Goal: Task Accomplishment & Management: Manage account settings

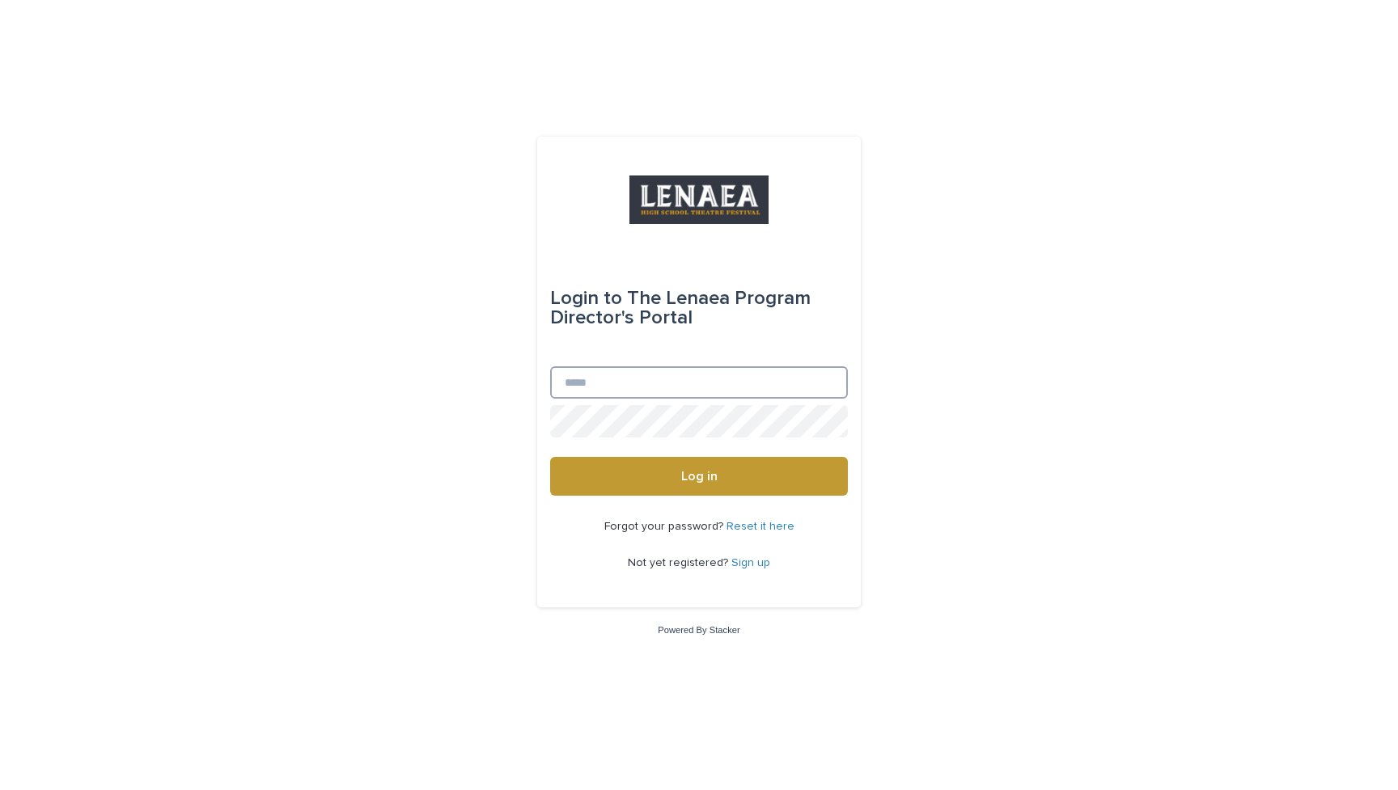
type input "**********"
click at [699, 477] on button "Log in" at bounding box center [699, 476] width 298 height 39
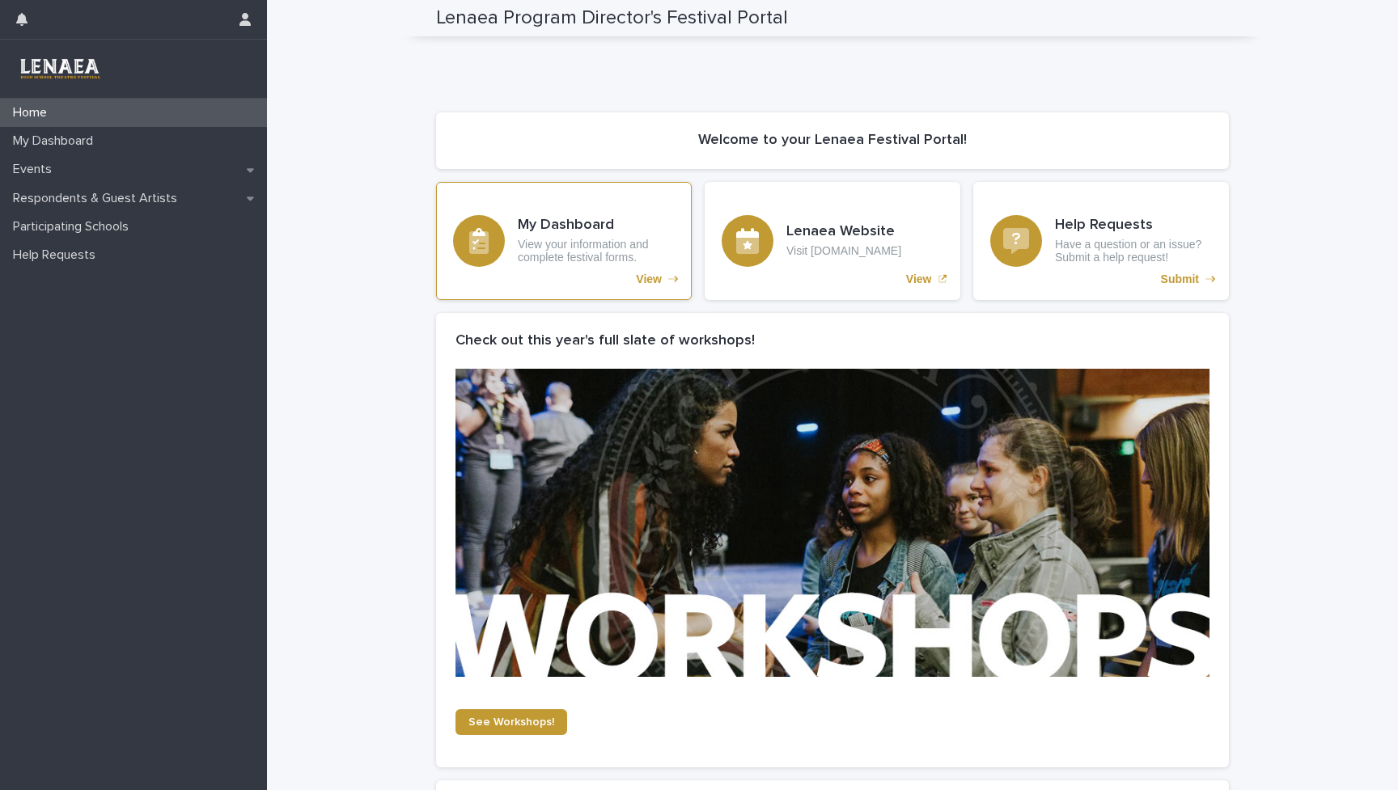
scroll to position [523, 0]
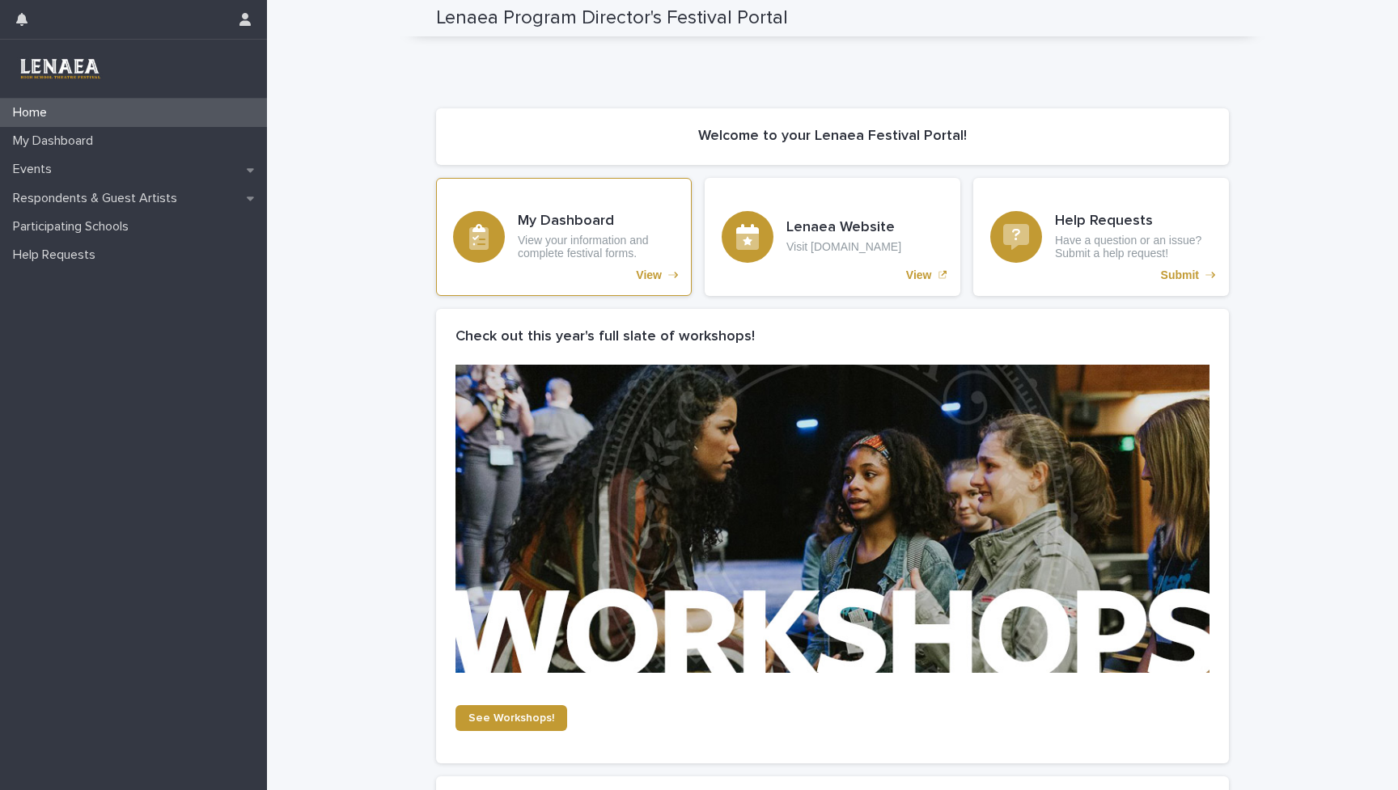
click at [527, 202] on div "My Dashboard View your information and complete festival forms. View" at bounding box center [564, 237] width 256 height 118
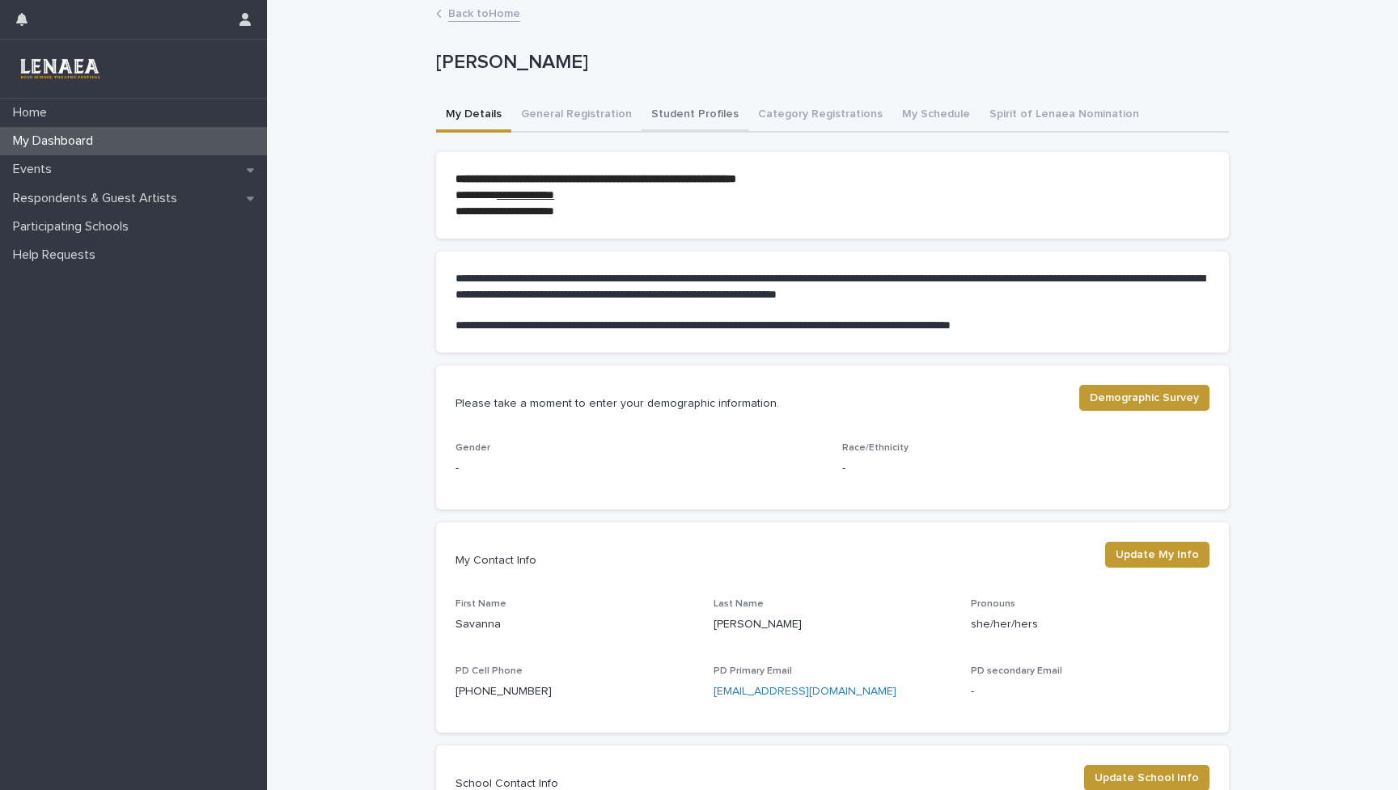
click at [690, 112] on button "Student Profiles" at bounding box center [695, 116] width 107 height 34
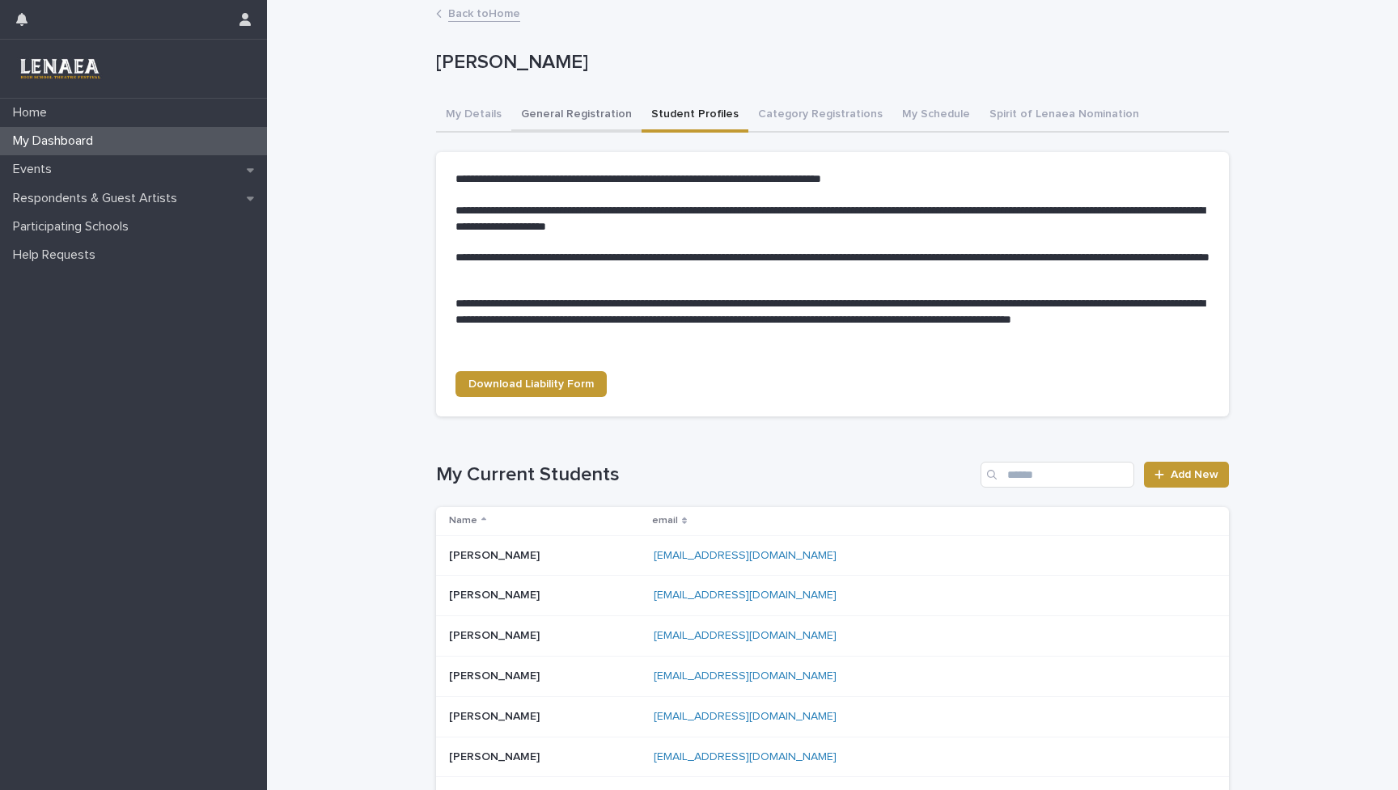
click at [614, 120] on button "General Registration" at bounding box center [576, 116] width 130 height 34
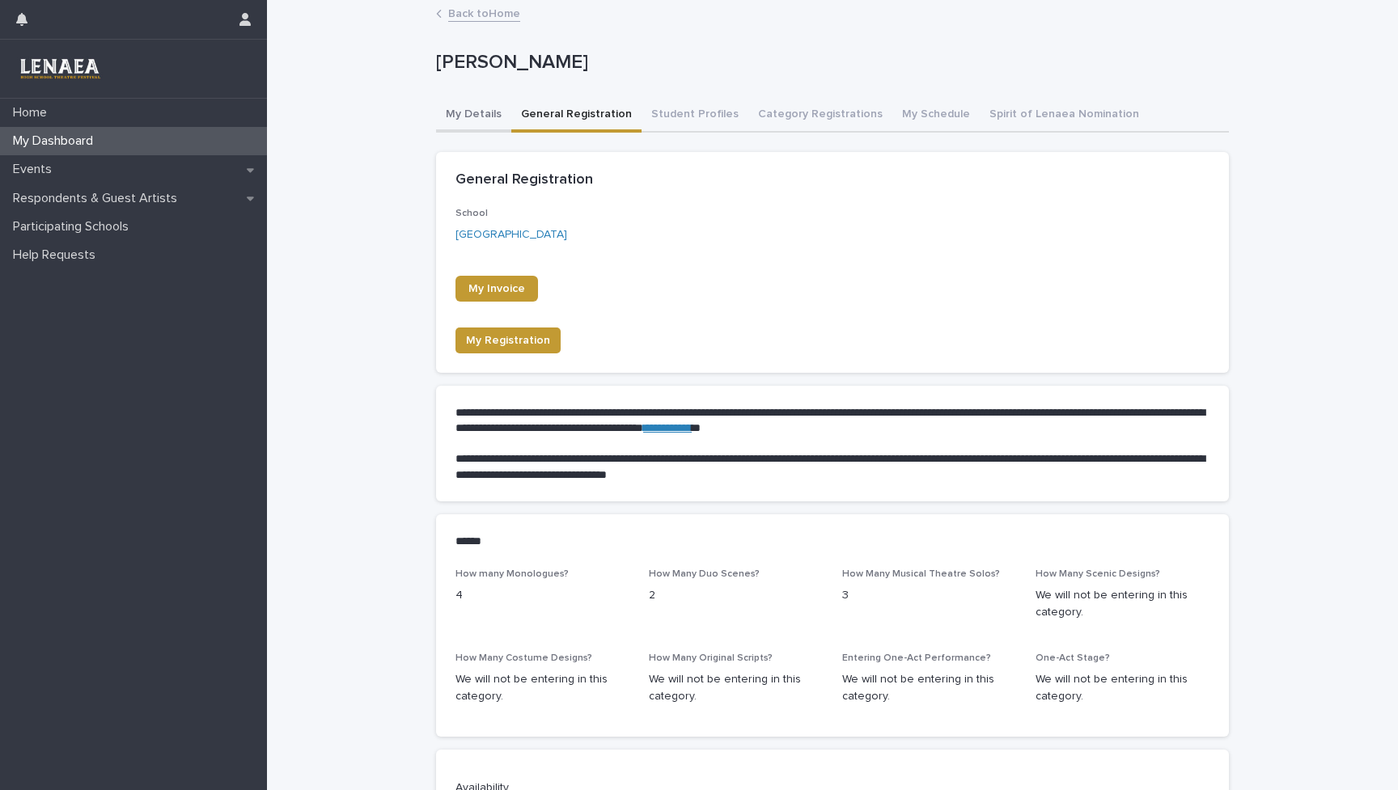
click at [466, 110] on button "My Details" at bounding box center [473, 116] width 75 height 34
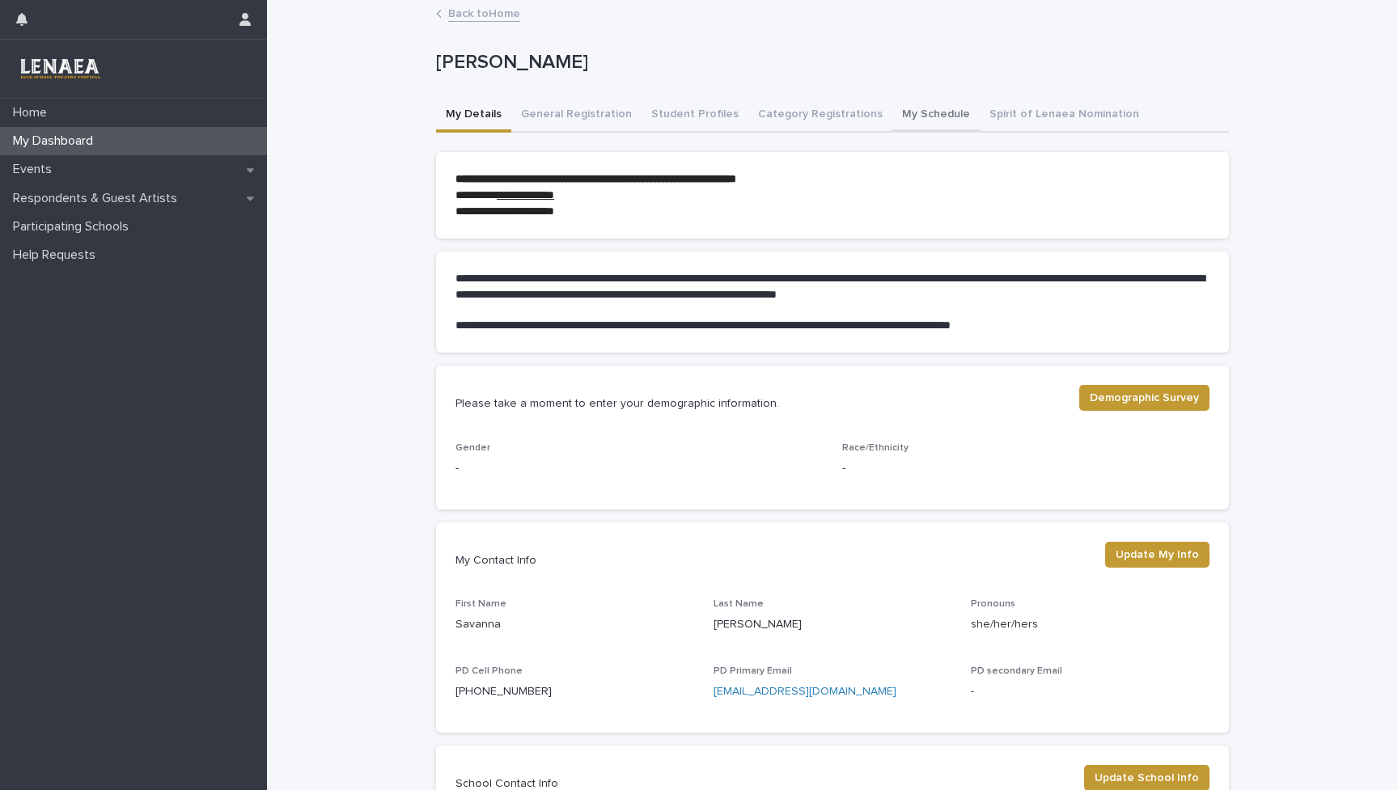
click at [916, 121] on button "My Schedule" at bounding box center [935, 116] width 87 height 34
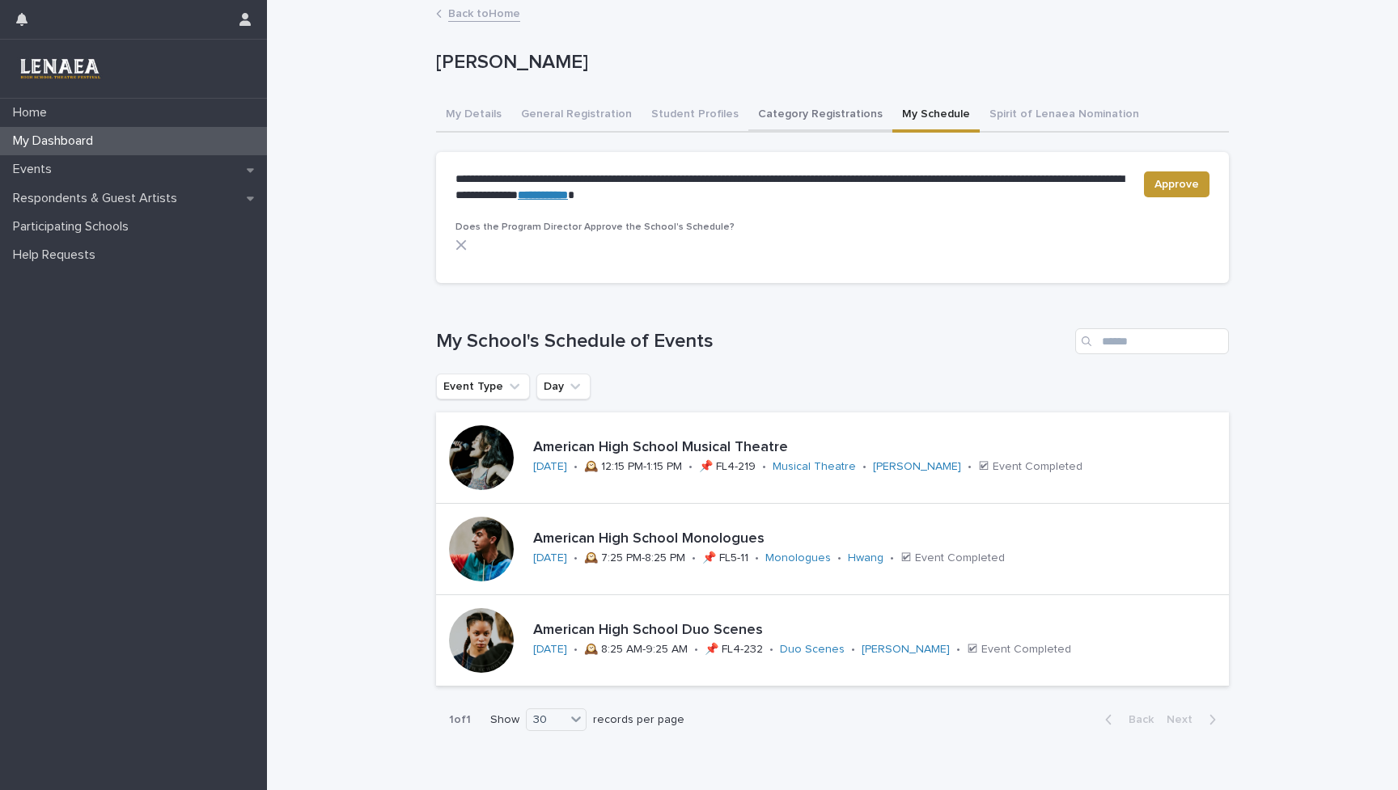
click at [799, 125] on button "Category Registrations" at bounding box center [820, 116] width 144 height 34
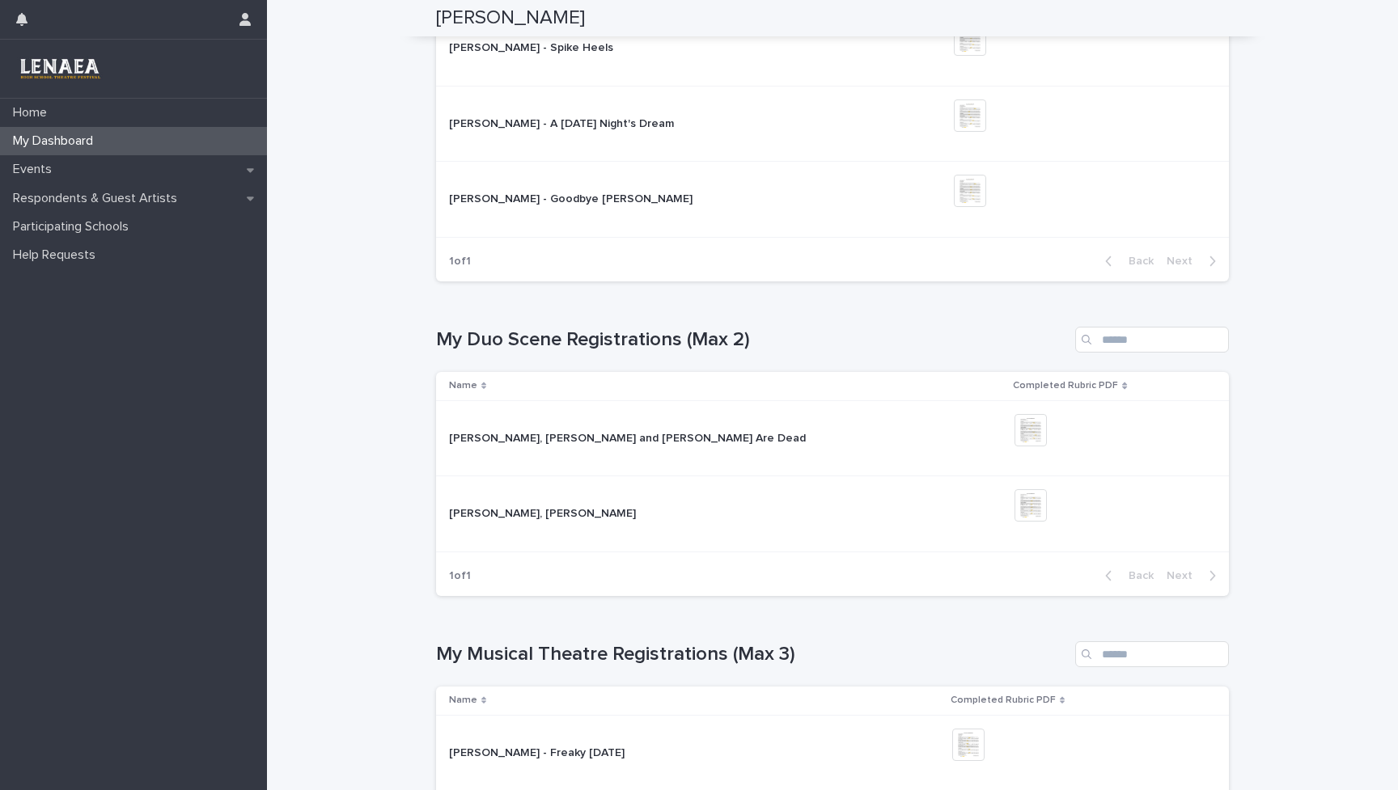
scroll to position [466, 0]
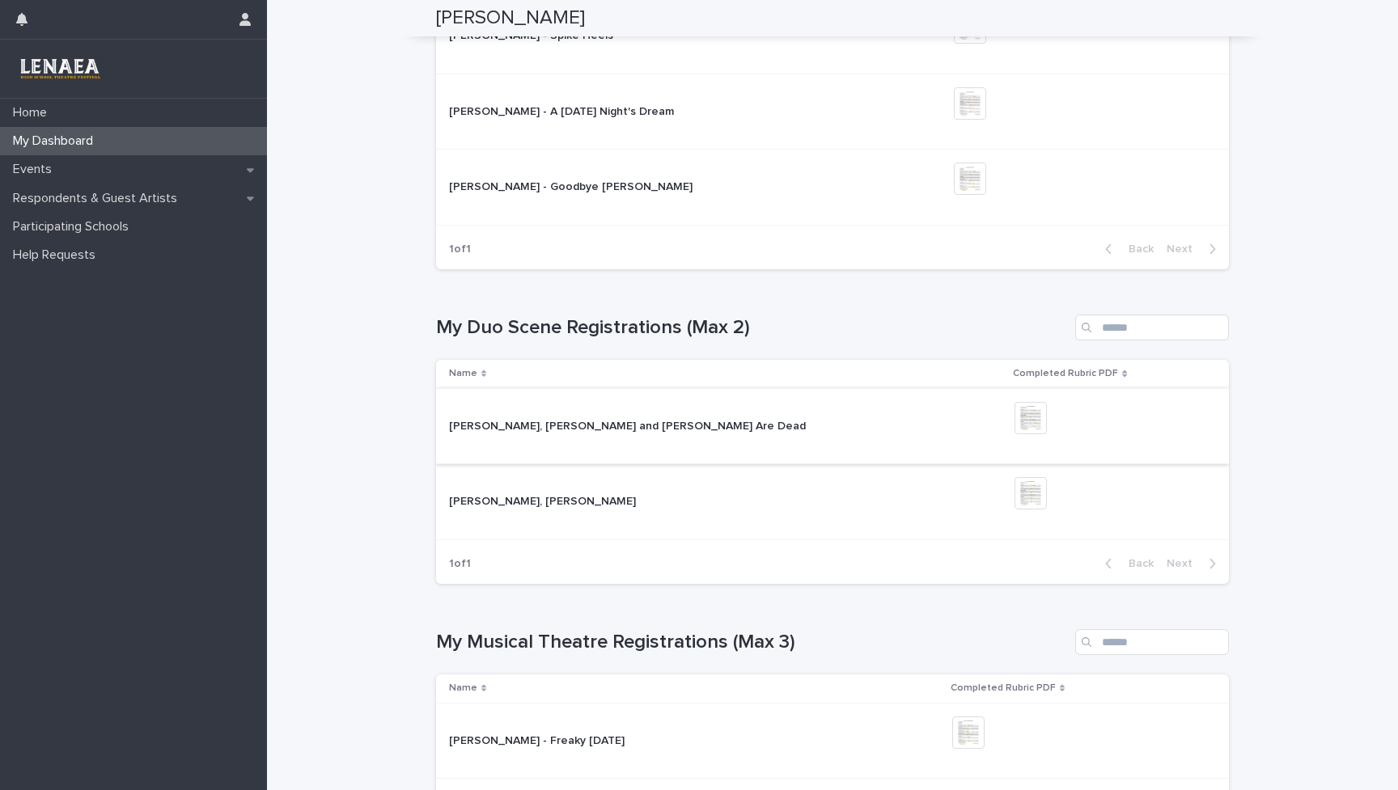
click at [1030, 421] on img at bounding box center [1030, 418] width 32 height 32
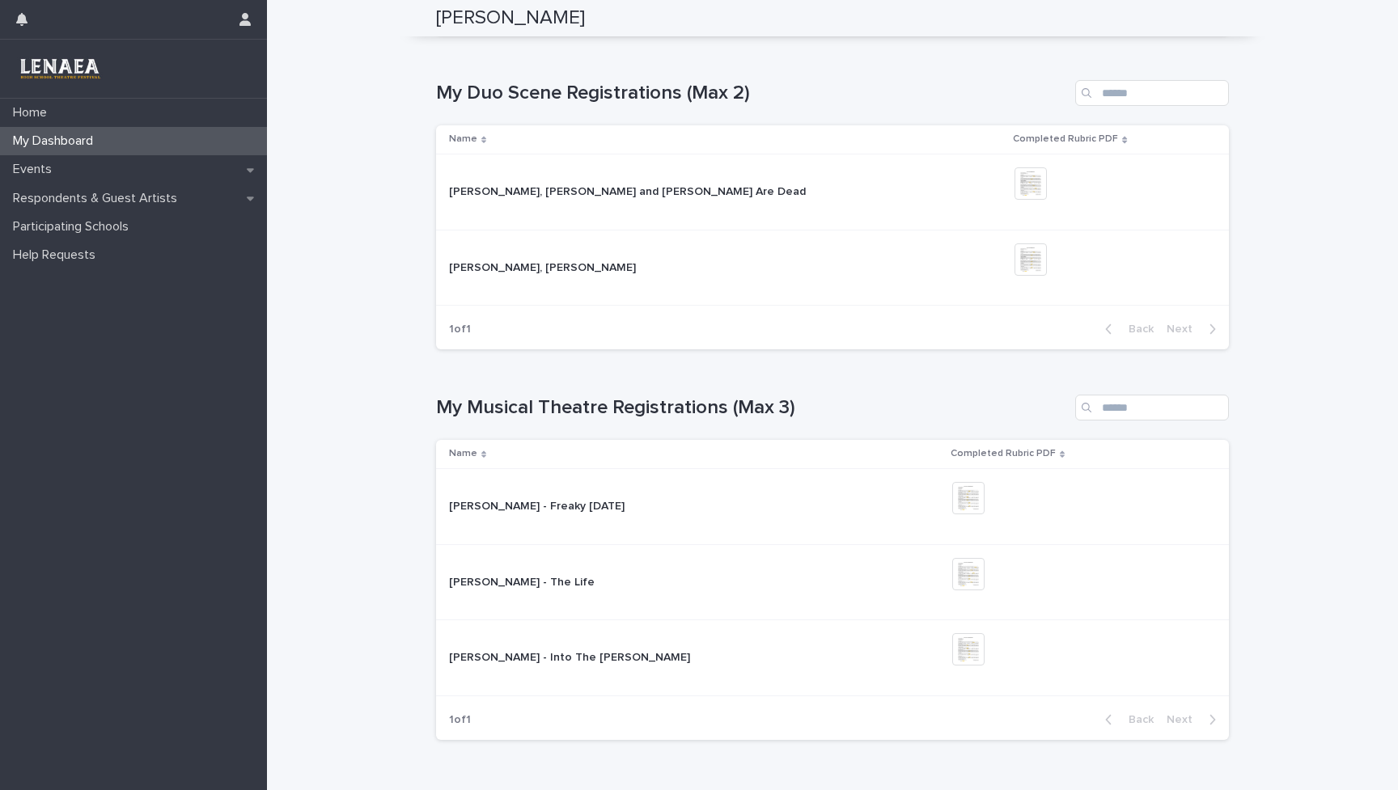
scroll to position [760, 0]
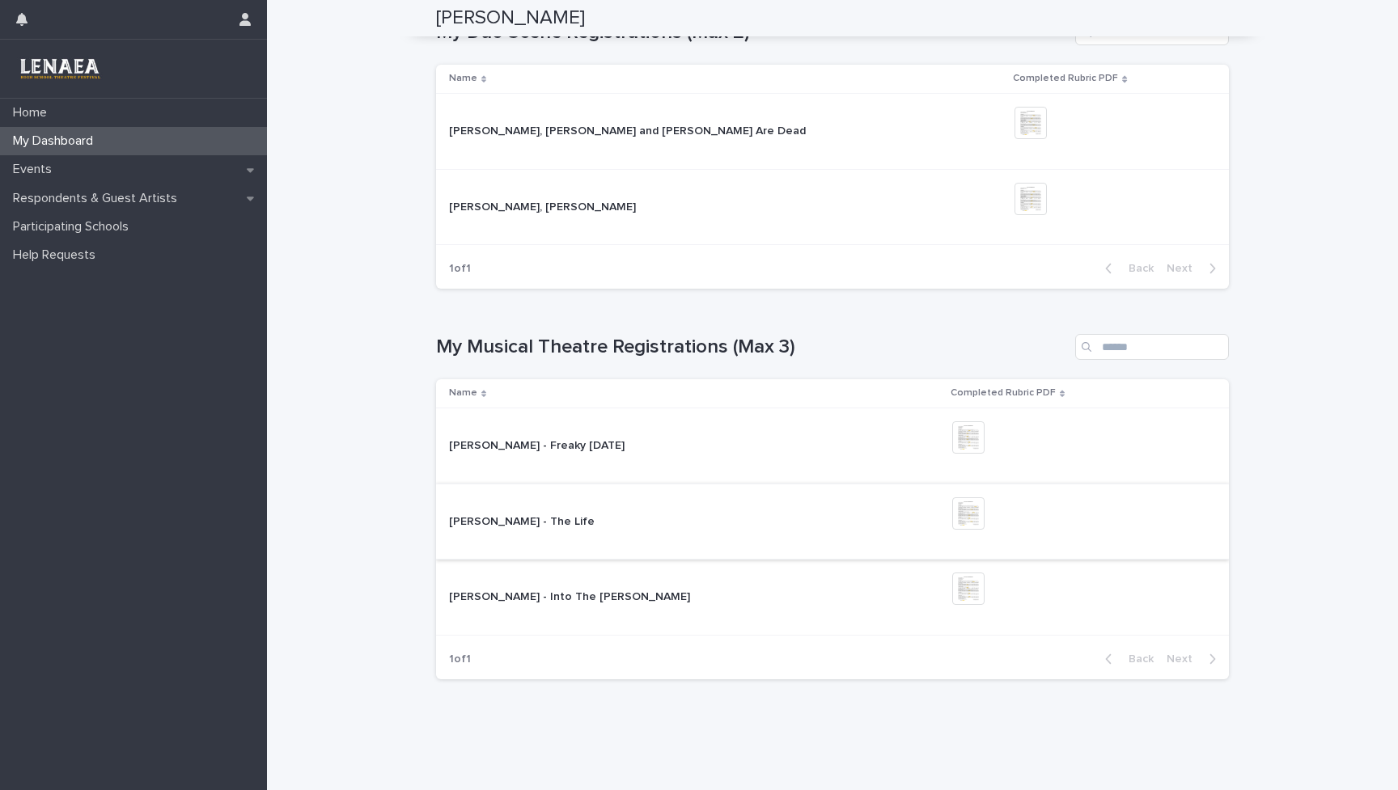
click at [952, 499] on img at bounding box center [968, 514] width 32 height 32
